Goal: Task Accomplishment & Management: Manage account settings

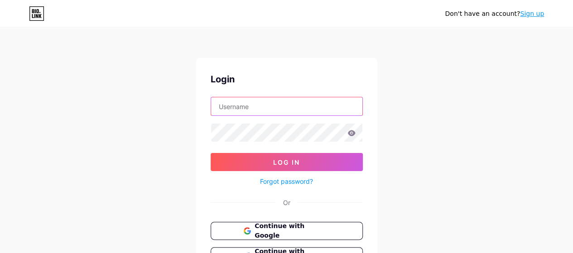
drag, startPoint x: 0, startPoint y: 0, endPoint x: 290, endPoint y: 110, distance: 309.9
click at [290, 110] on input "text" at bounding box center [286, 106] width 151 height 18
type input "[EMAIL_ADDRESS][DOMAIN_NAME]"
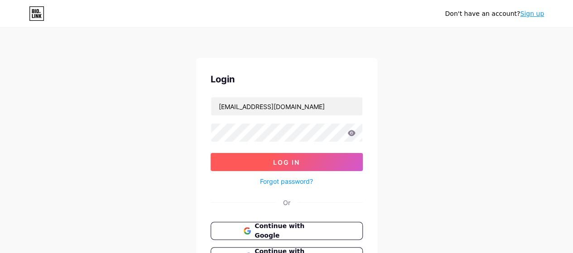
click at [302, 163] on button "Log In" at bounding box center [287, 162] width 152 height 18
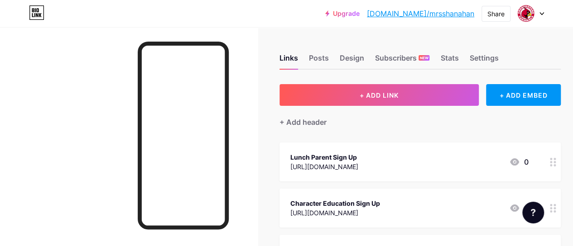
click at [551, 163] on div at bounding box center [552, 162] width 15 height 39
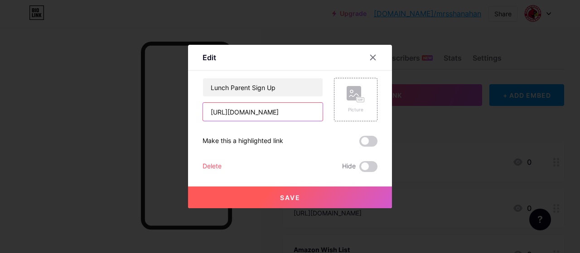
drag, startPoint x: 316, startPoint y: 113, endPoint x: 201, endPoint y: 118, distance: 115.6
click at [203, 118] on input "[URL][DOMAIN_NAME]" at bounding box center [263, 112] width 120 height 18
drag, startPoint x: 312, startPoint y: 111, endPoint x: 188, endPoint y: 111, distance: 124.1
click at [188, 111] on div "Edit Content YouTube Play YouTube video without leaving your page. ADD Vimeo Pl…" at bounding box center [290, 127] width 204 height 164
type input "0242025#/"
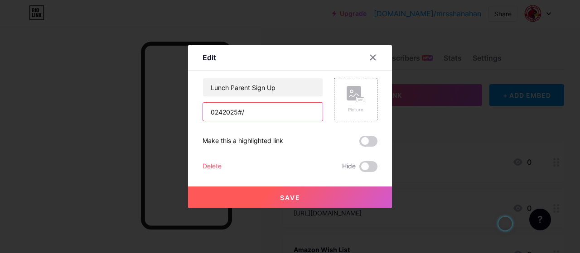
drag, startPoint x: 257, startPoint y: 111, endPoint x: 199, endPoint y: 112, distance: 58.5
click at [202, 112] on div "0242025#/" at bounding box center [262, 111] width 120 height 19
drag, startPoint x: 225, startPoint y: 113, endPoint x: 241, endPoint y: 112, distance: 16.3
paste input "[URL][DOMAIN_NAME][PERSON_NAME]"
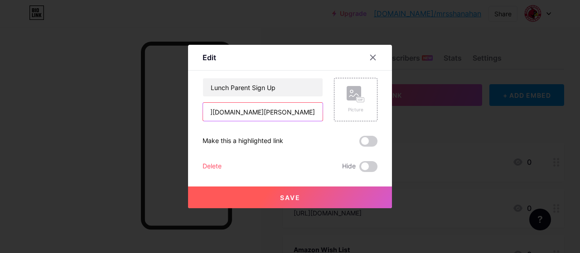
type input "[URL][DOMAIN_NAME][PERSON_NAME]"
click at [290, 198] on span "Save" at bounding box center [290, 198] width 20 height 8
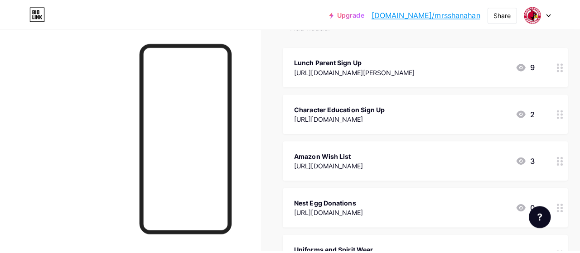
scroll to position [102, 0]
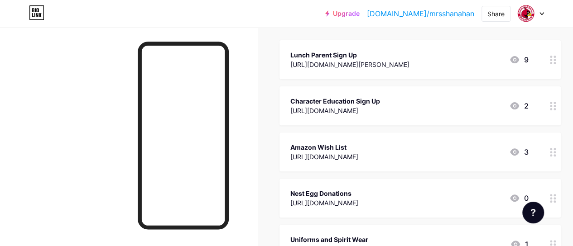
click at [556, 106] on circle at bounding box center [554, 106] width 2 height 2
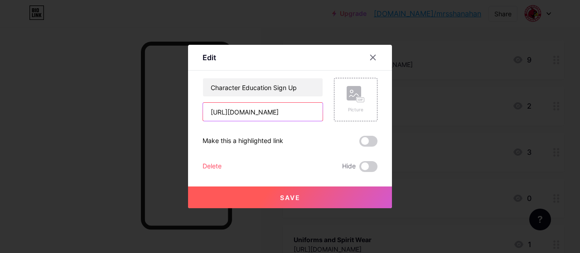
drag, startPoint x: 313, startPoint y: 111, endPoint x: 198, endPoint y: 110, distance: 115.0
click at [198, 110] on div "Edit Content YouTube Play YouTube video without leaving your page. ADD Vimeo Pl…" at bounding box center [290, 127] width 204 height 164
drag, startPoint x: 316, startPoint y: 110, endPoint x: 182, endPoint y: 113, distance: 134.6
click at [182, 113] on div "Edit Content YouTube Play YouTube video without leaving your page. ADD Vimeo Pl…" at bounding box center [290, 126] width 580 height 253
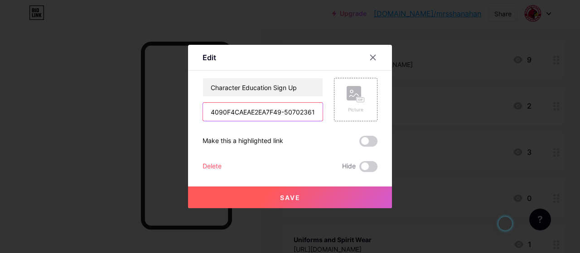
type input "0242025#/"
drag, startPoint x: 245, startPoint y: 112, endPoint x: 199, endPoint y: 112, distance: 45.7
click at [203, 112] on input "0242025#/" at bounding box center [263, 112] width 120 height 18
drag, startPoint x: 226, startPoint y: 115, endPoint x: 245, endPoint y: 112, distance: 20.2
paste input "[URL][DOMAIN_NAME][PERSON_NAME]"
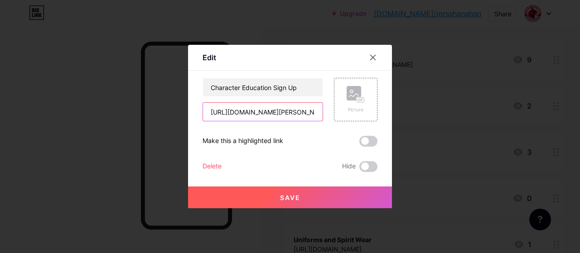
scroll to position [0, 144]
type input "[URL][DOMAIN_NAME][PERSON_NAME]"
click at [284, 198] on span "Save" at bounding box center [290, 198] width 20 height 8
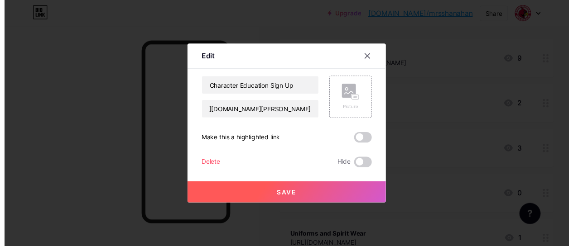
scroll to position [0, 0]
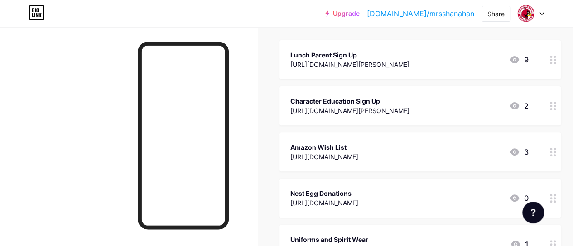
click at [358, 157] on div "[URL][DOMAIN_NAME]" at bounding box center [324, 157] width 68 height 10
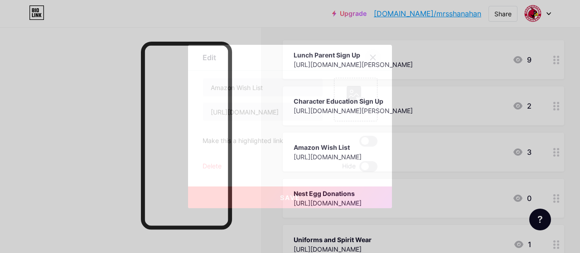
click at [366, 63] on div at bounding box center [373, 57] width 16 height 16
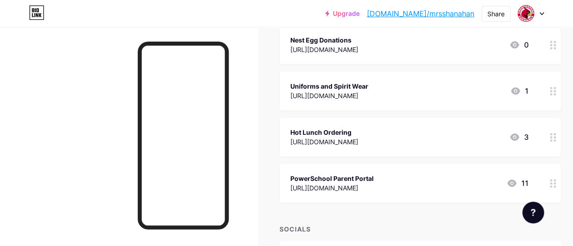
scroll to position [257, 0]
click at [556, 185] on icon at bounding box center [553, 182] width 6 height 9
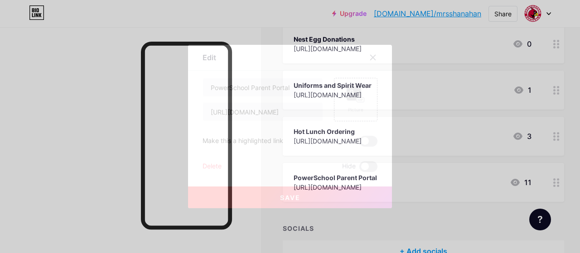
click at [209, 165] on div "Delete" at bounding box center [211, 166] width 19 height 11
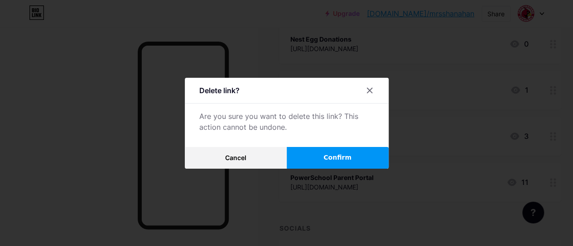
click at [303, 165] on button "Confirm" at bounding box center [338, 158] width 102 height 22
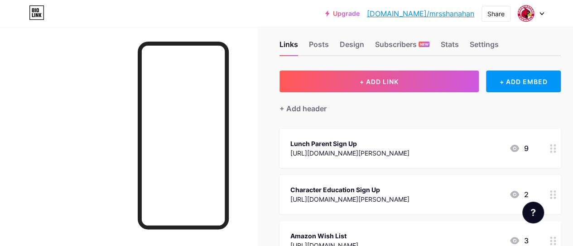
scroll to position [0, 0]
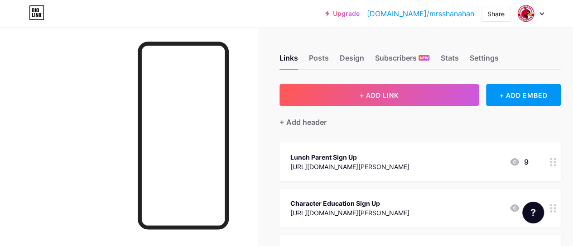
click at [542, 18] on div at bounding box center [531, 13] width 26 height 16
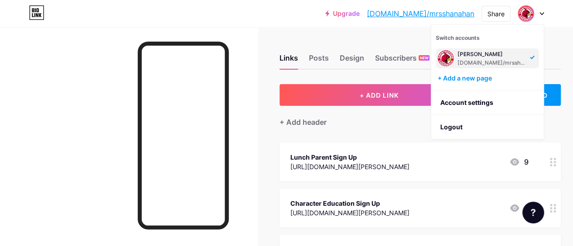
click at [552, 19] on div "Upgrade [DOMAIN_NAME]/mrssha... [DOMAIN_NAME]/[PERSON_NAME] Switch accounts [PE…" at bounding box center [286, 13] width 573 height 16
